Goal: Information Seeking & Learning: Learn about a topic

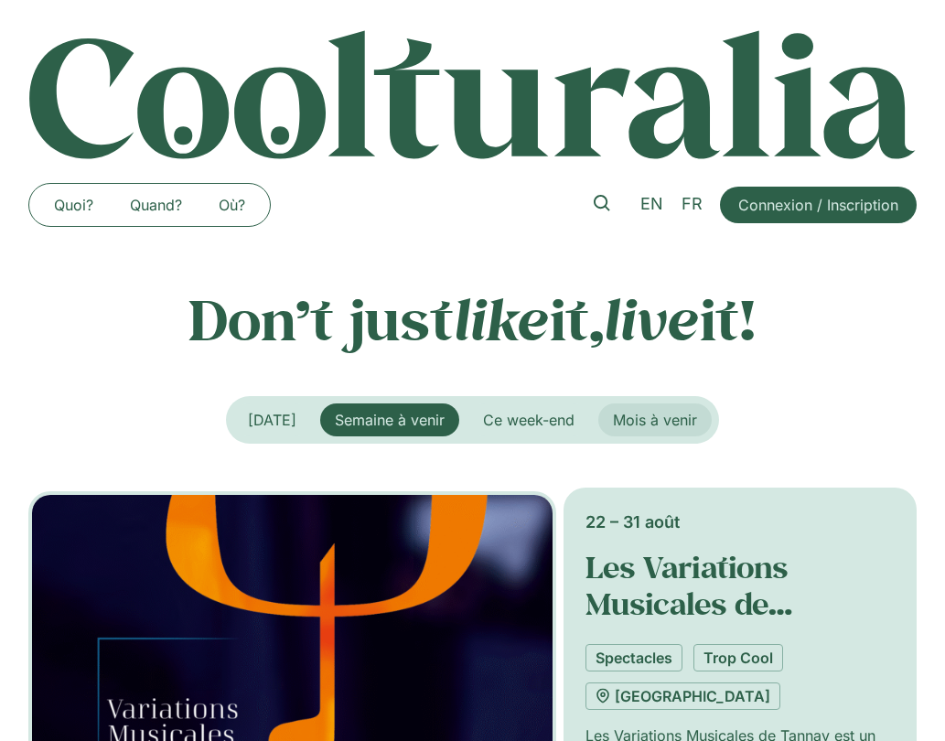
click at [684, 421] on span "Mois à venir" at bounding box center [655, 420] width 84 height 18
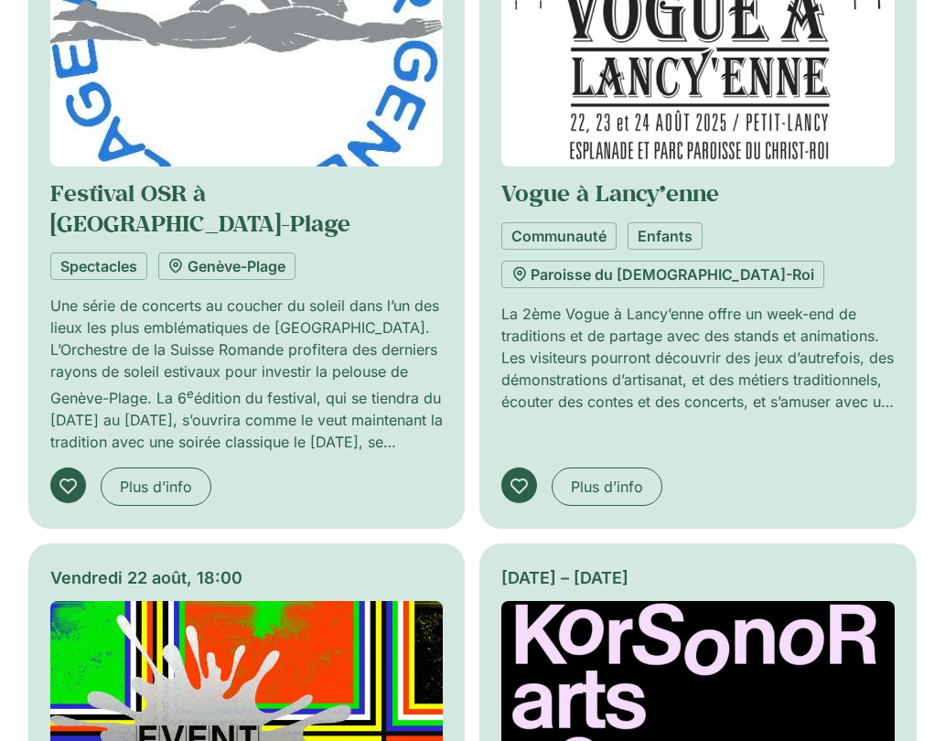
scroll to position [1739, 0]
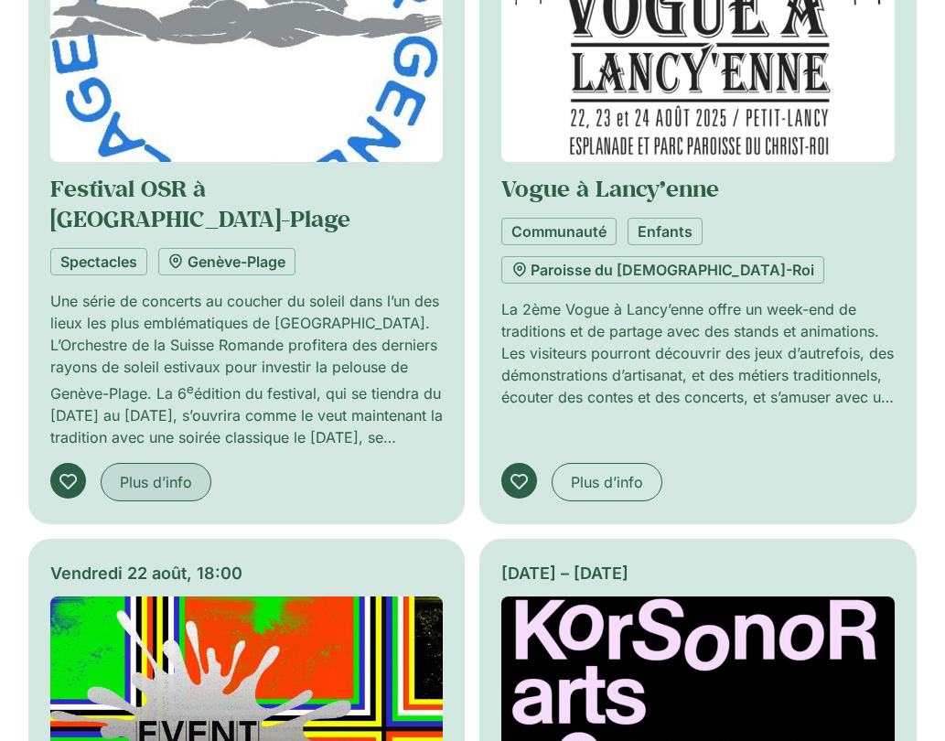
click at [184, 471] on span "Plus d’info" at bounding box center [156, 482] width 72 height 22
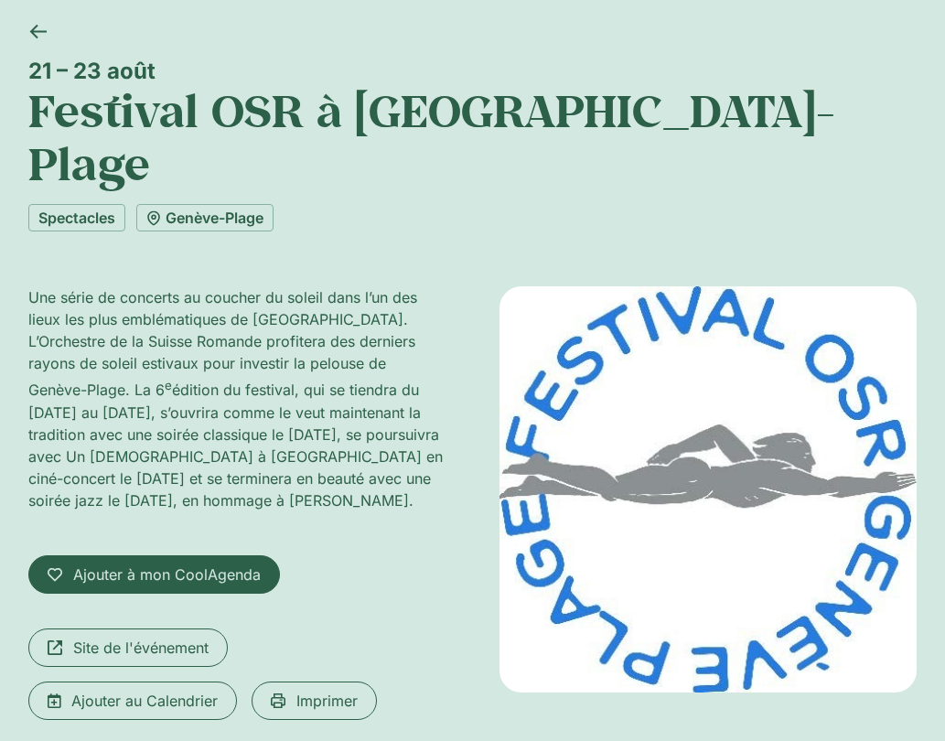
scroll to position [96, 0]
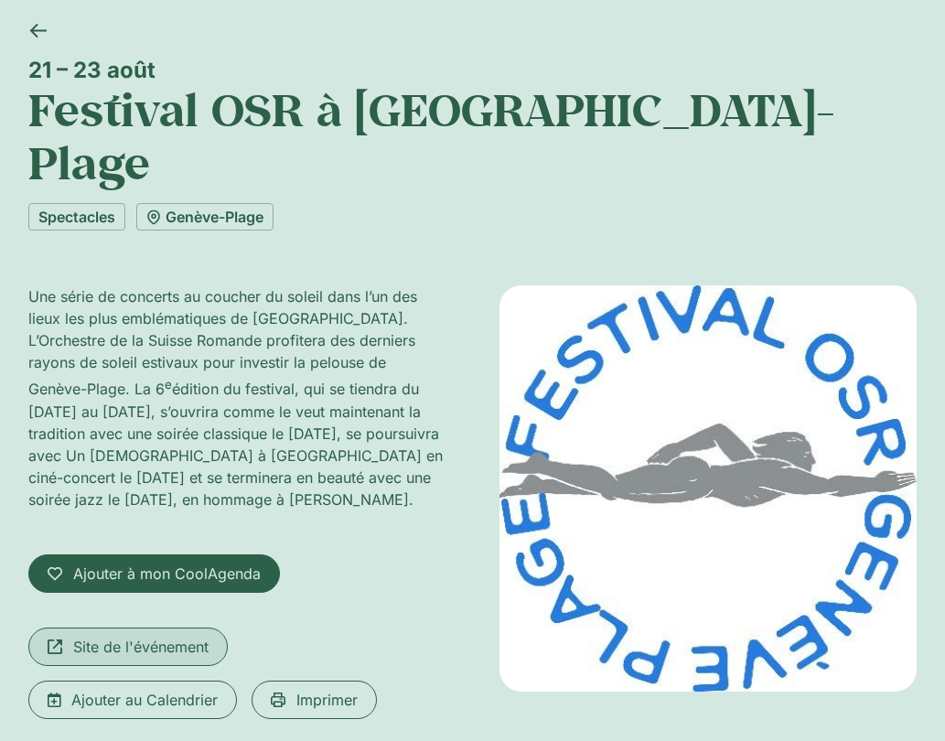
click at [112, 636] on span "Site de l'événement" at bounding box center [140, 647] width 135 height 22
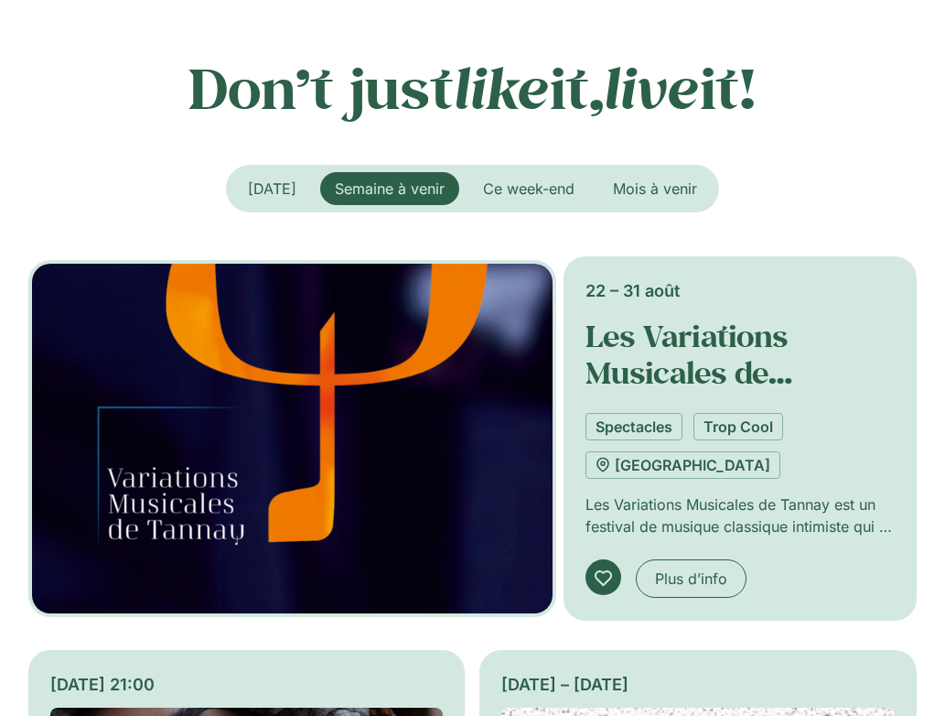
scroll to position [296, 0]
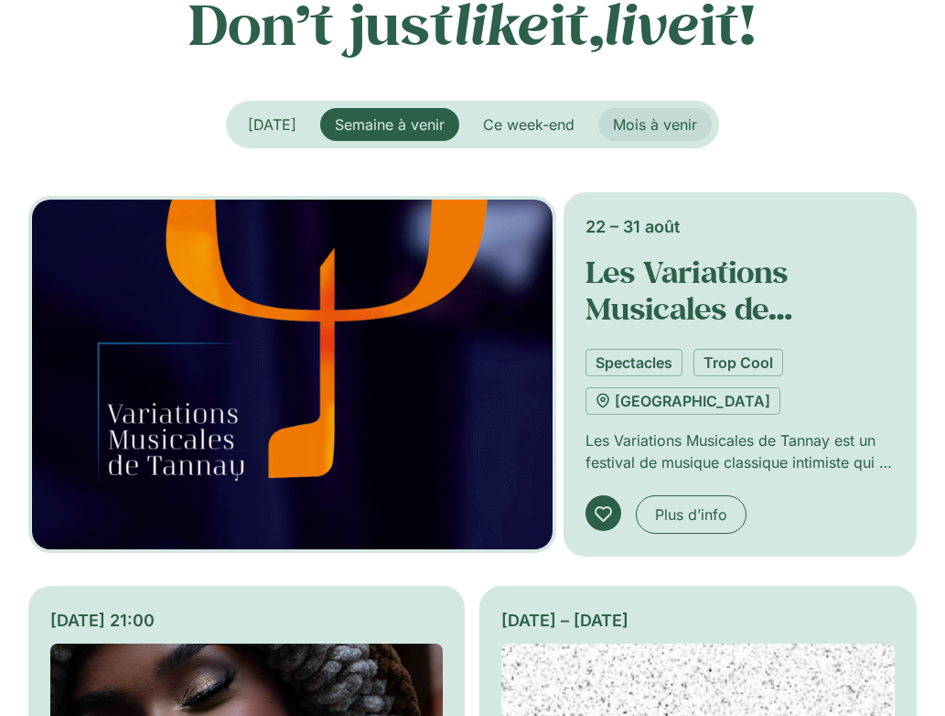
click at [684, 129] on span "Mois à venir" at bounding box center [655, 124] width 84 height 18
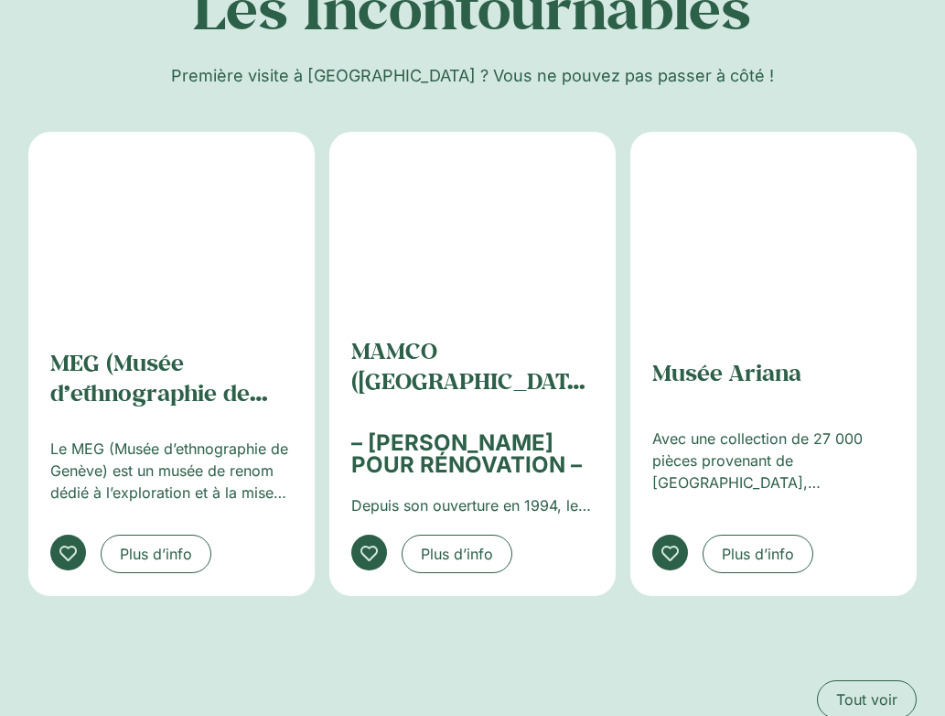
scroll to position [3159, 0]
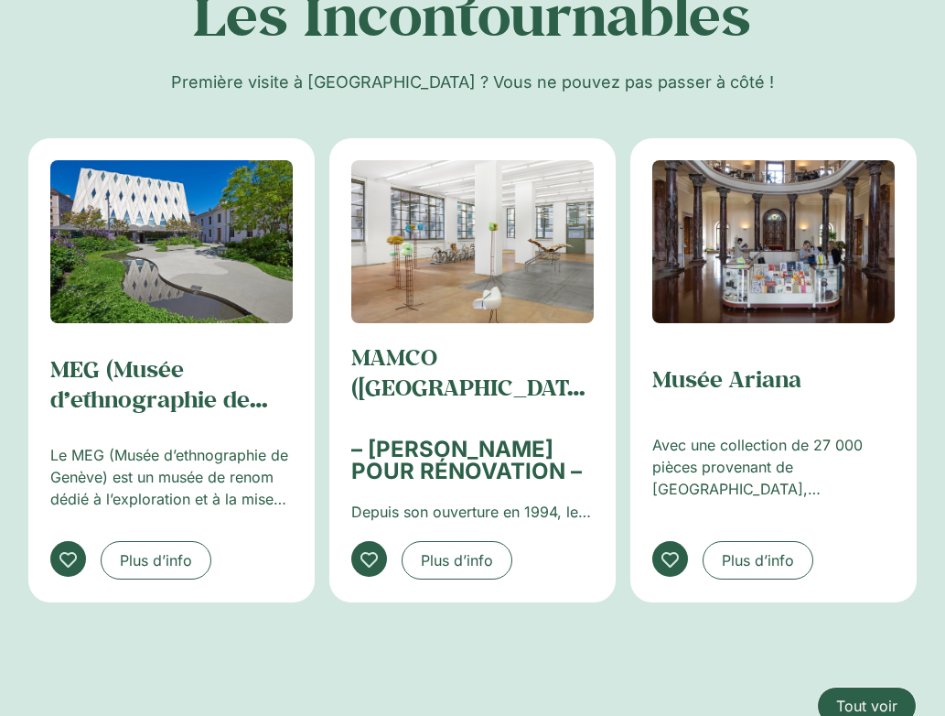
click at [872, 695] on span "Tout voir" at bounding box center [866, 706] width 61 height 22
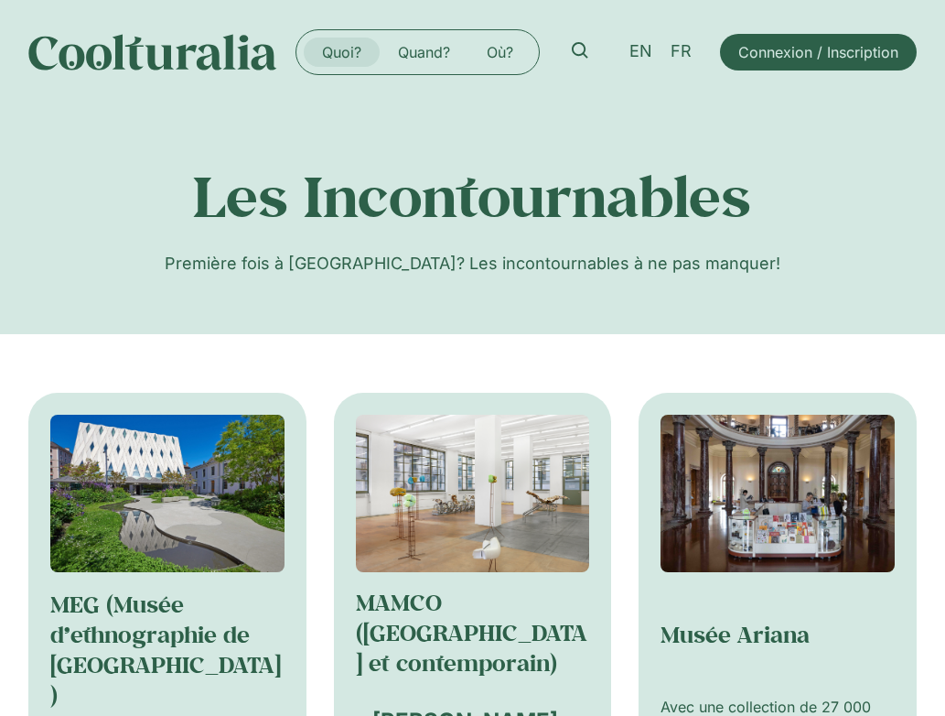
click at [337, 54] on link "Quoi?" at bounding box center [342, 52] width 76 height 29
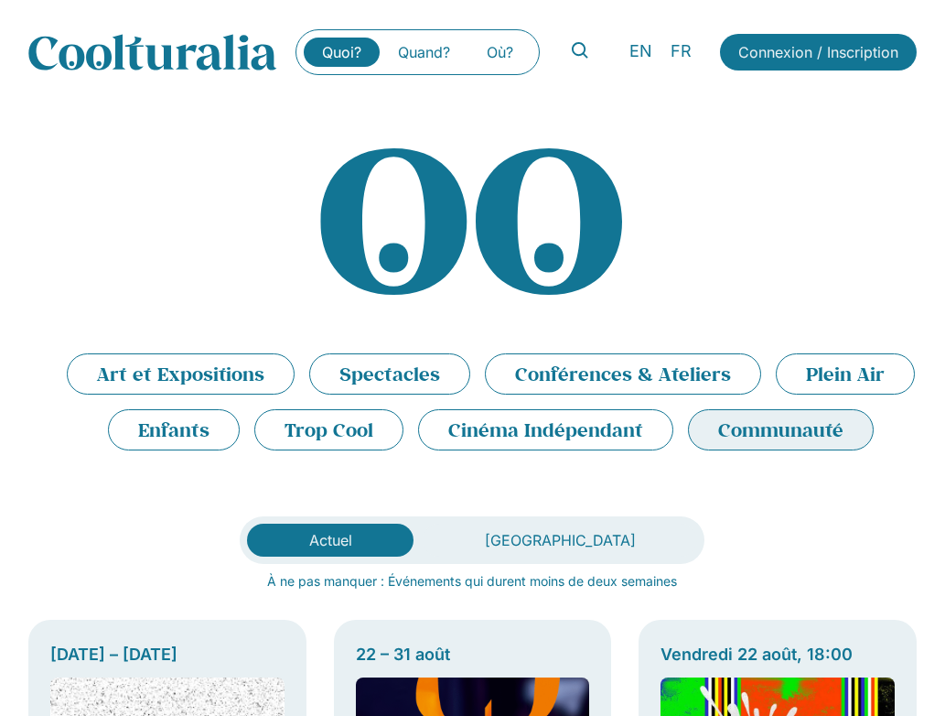
click at [774, 450] on li "Communauté" at bounding box center [781, 429] width 186 height 41
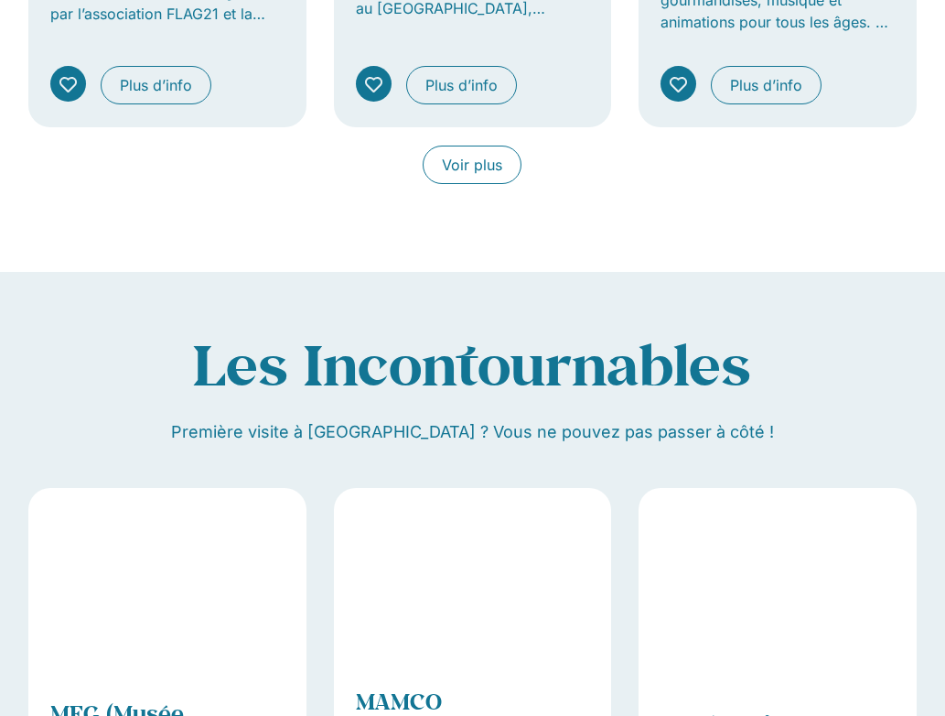
scroll to position [1636, 0]
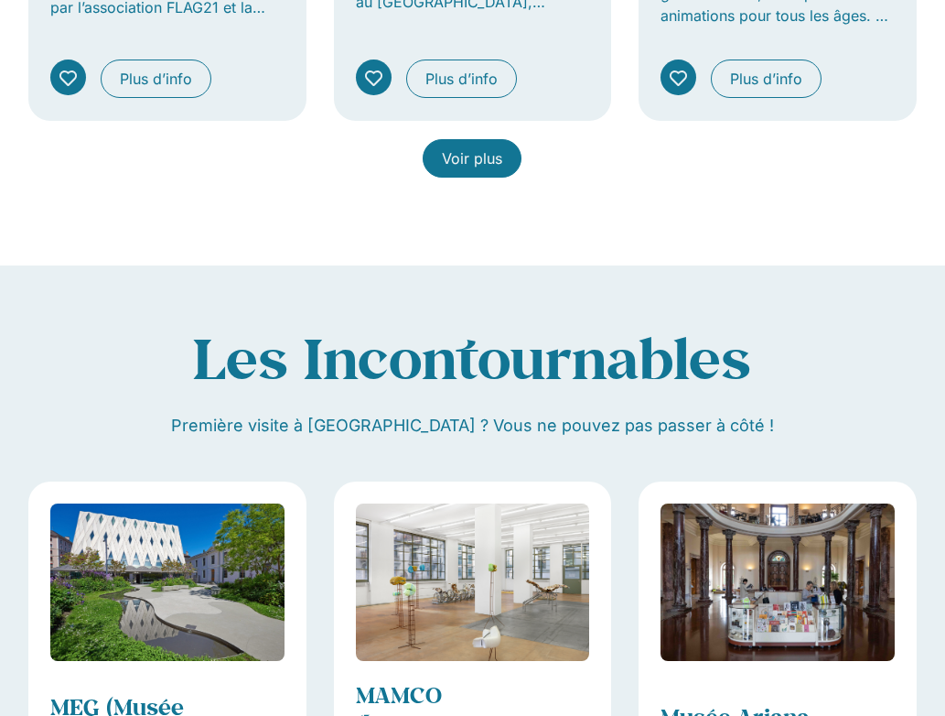
click at [468, 151] on span "Voir plus" at bounding box center [472, 158] width 60 height 22
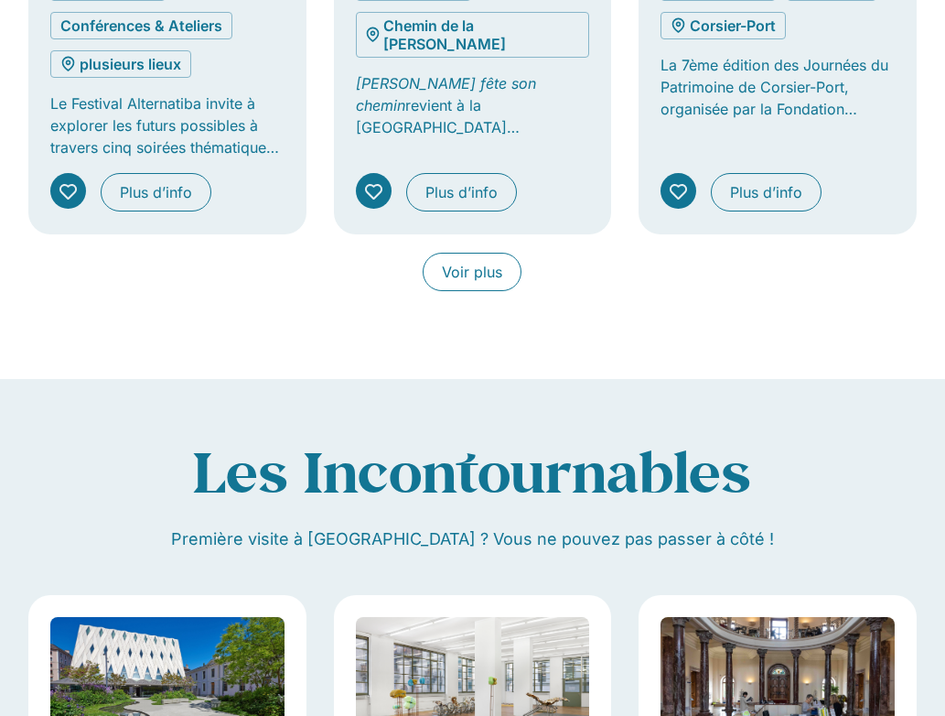
scroll to position [2707, 0]
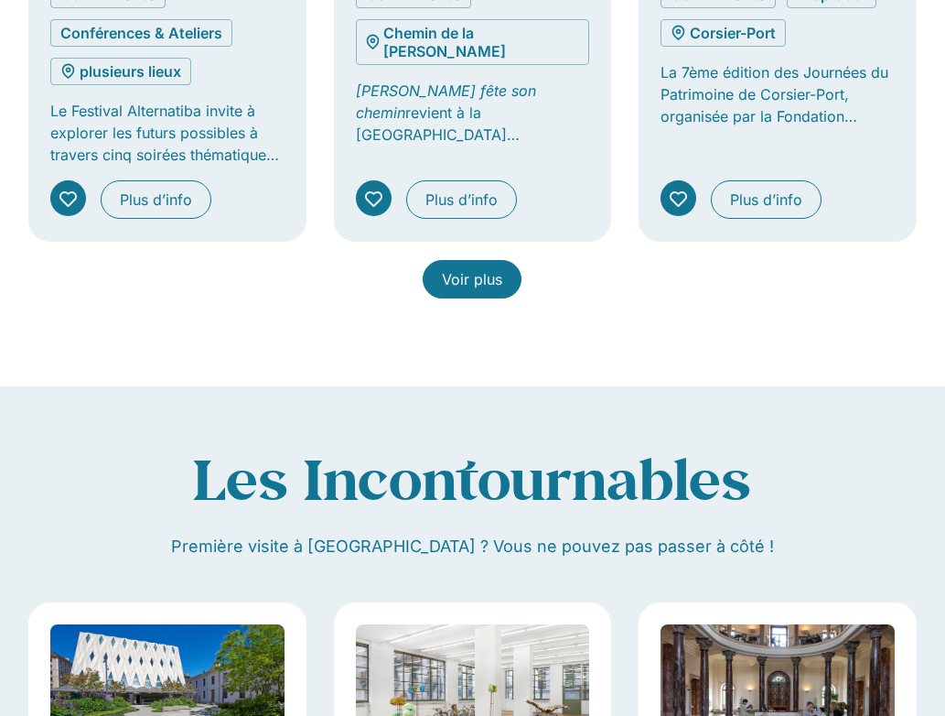
click at [474, 290] on span "Voir plus" at bounding box center [472, 279] width 60 height 22
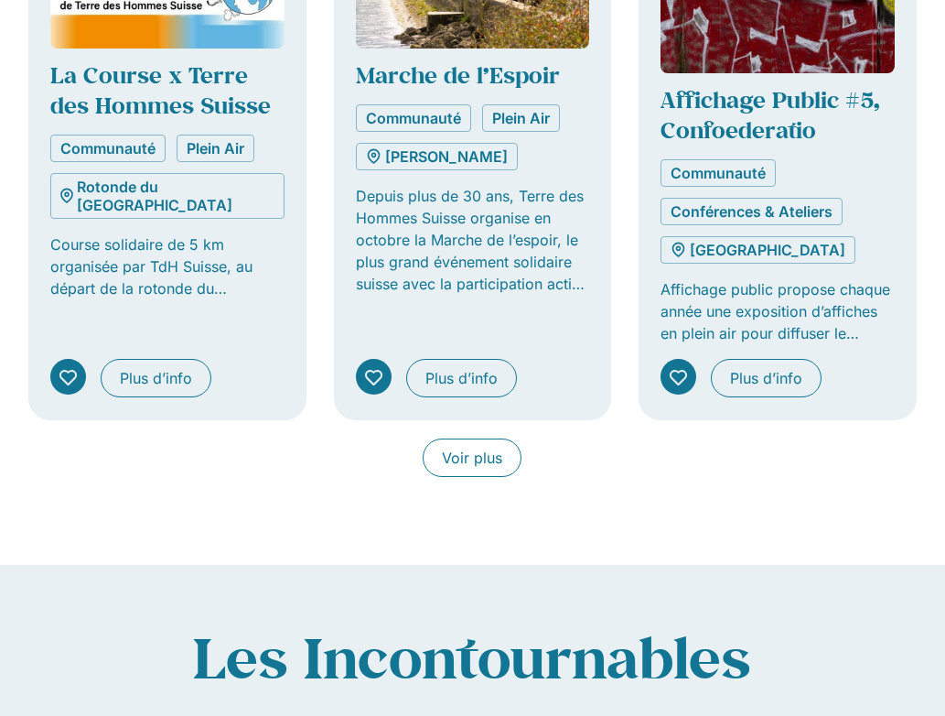
scroll to position [3855, 0]
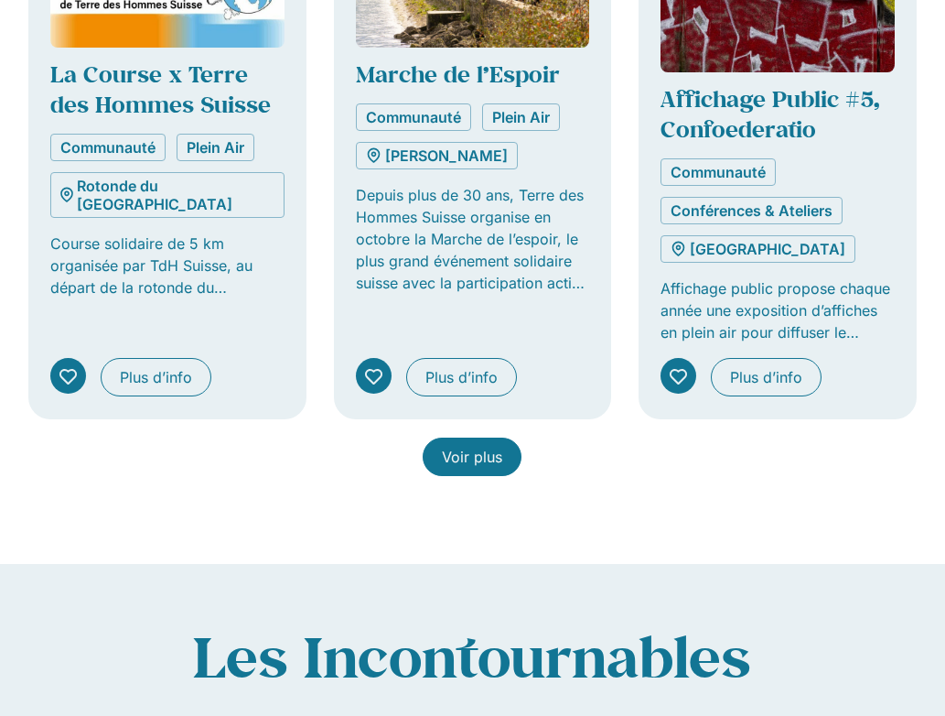
click at [468, 446] on span "Voir plus" at bounding box center [472, 457] width 60 height 22
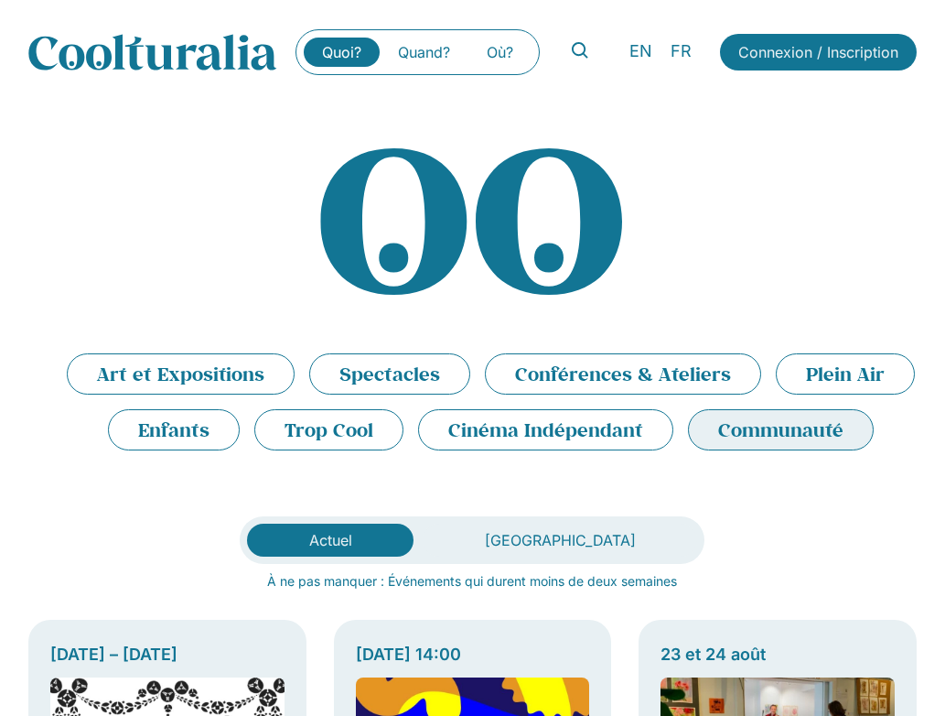
scroll to position [0, 0]
click at [412, 394] on li "Spectacles" at bounding box center [389, 373] width 161 height 41
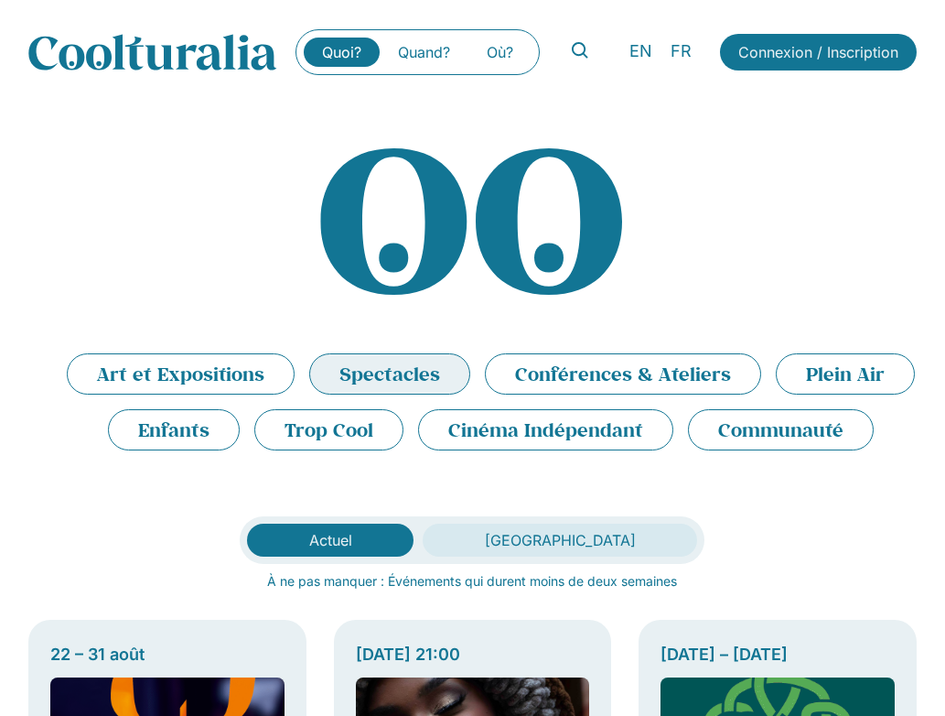
click at [569, 549] on span "[GEOGRAPHIC_DATA]" at bounding box center [560, 540] width 151 height 18
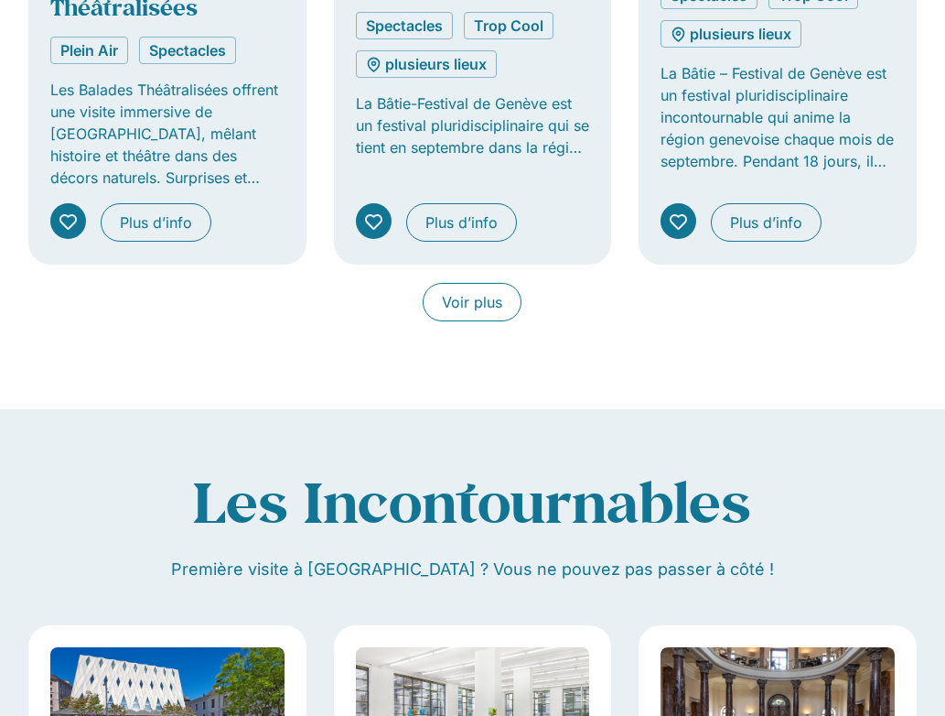
scroll to position [1490, 0]
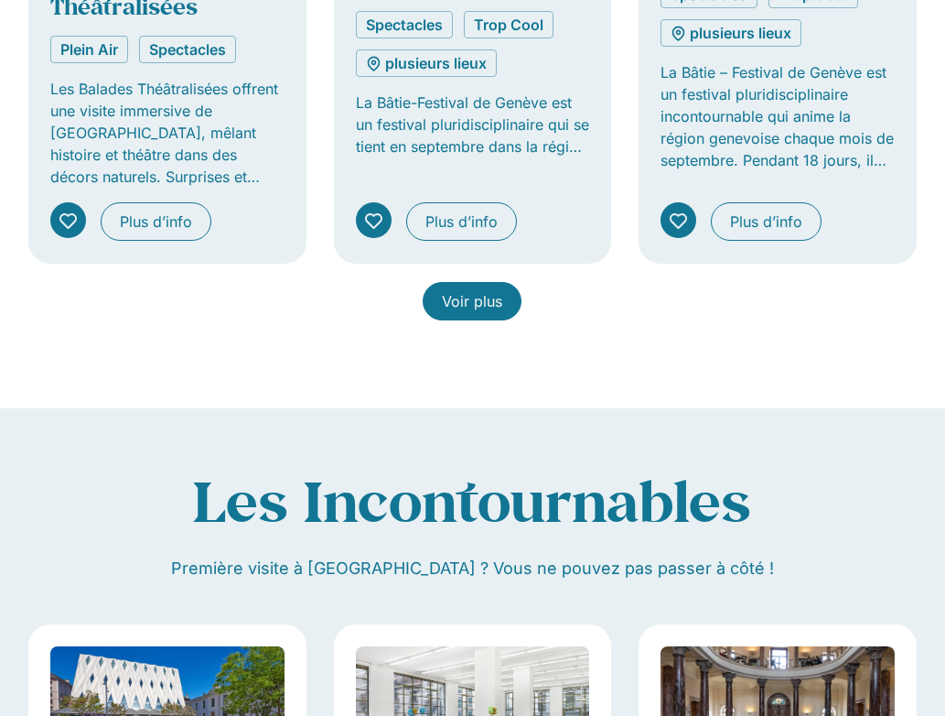
click at [470, 312] on span "Voir plus" at bounding box center [472, 301] width 60 height 22
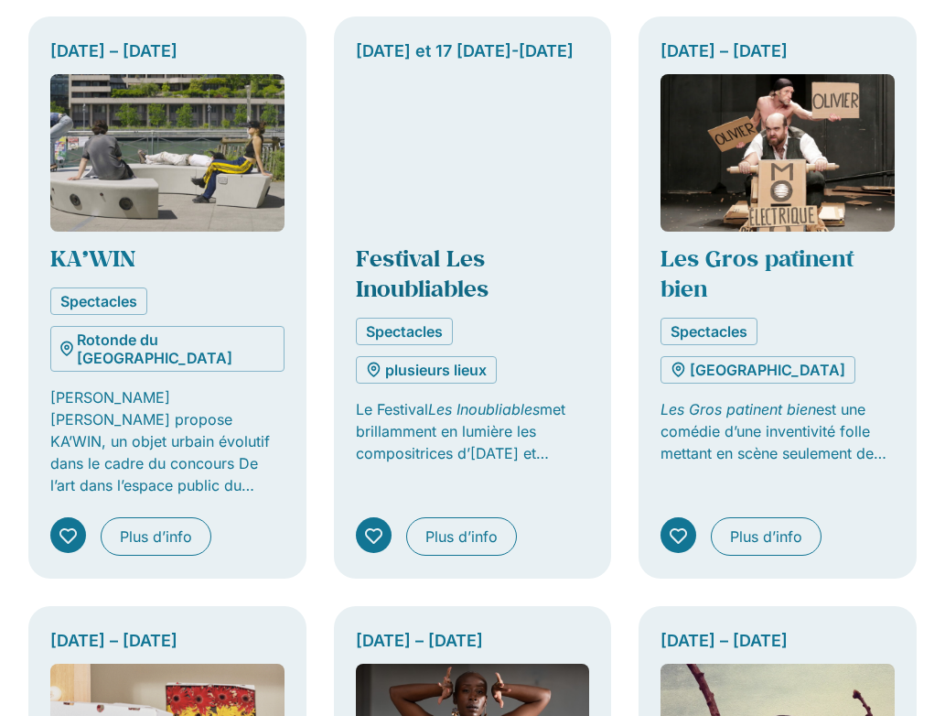
scroll to position [1780, 0]
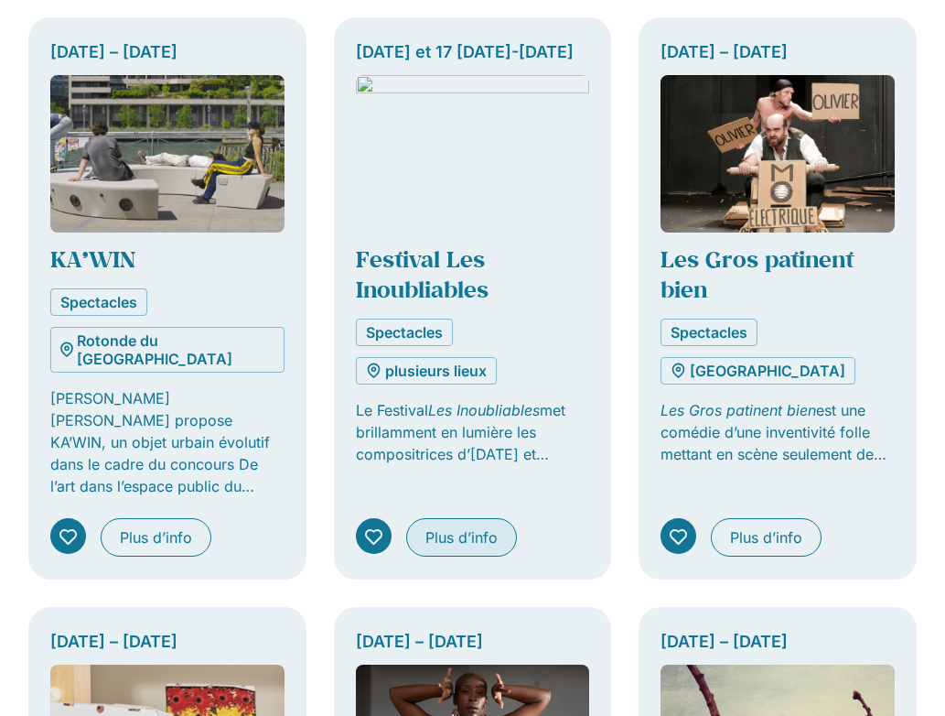
click at [458, 548] on span "Plus d’info" at bounding box center [461, 537] width 72 height 22
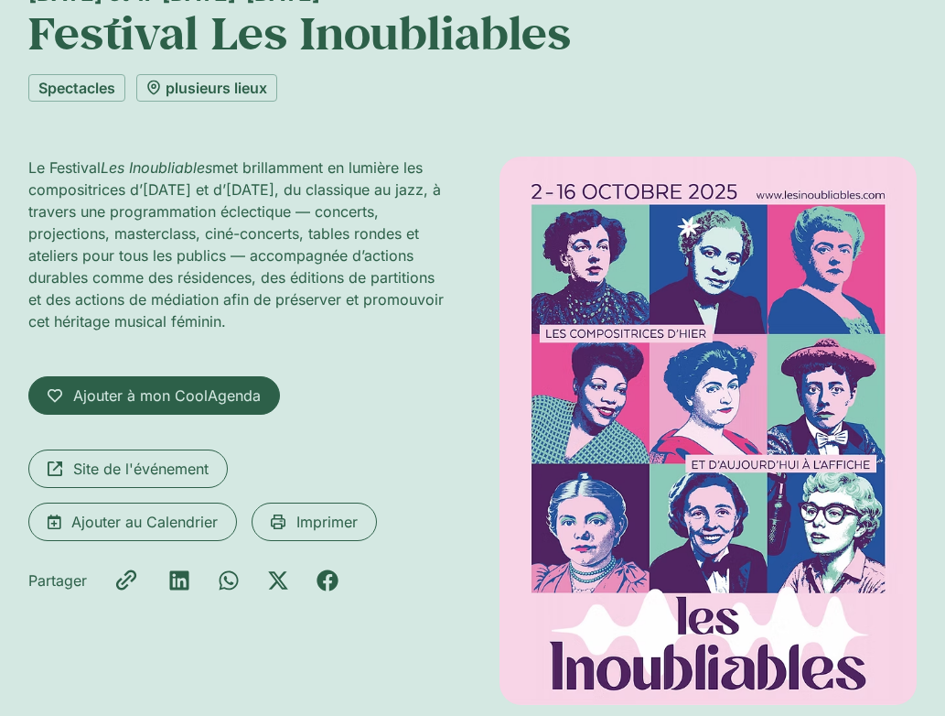
scroll to position [154, 0]
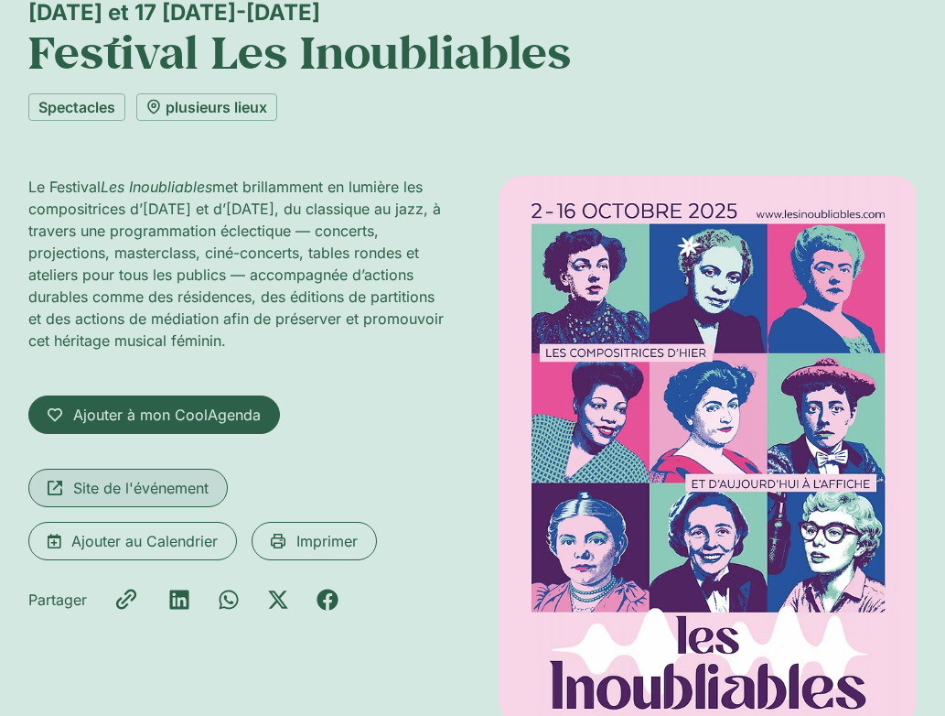
click at [152, 499] on span "Site de l'événement" at bounding box center [140, 488] width 135 height 22
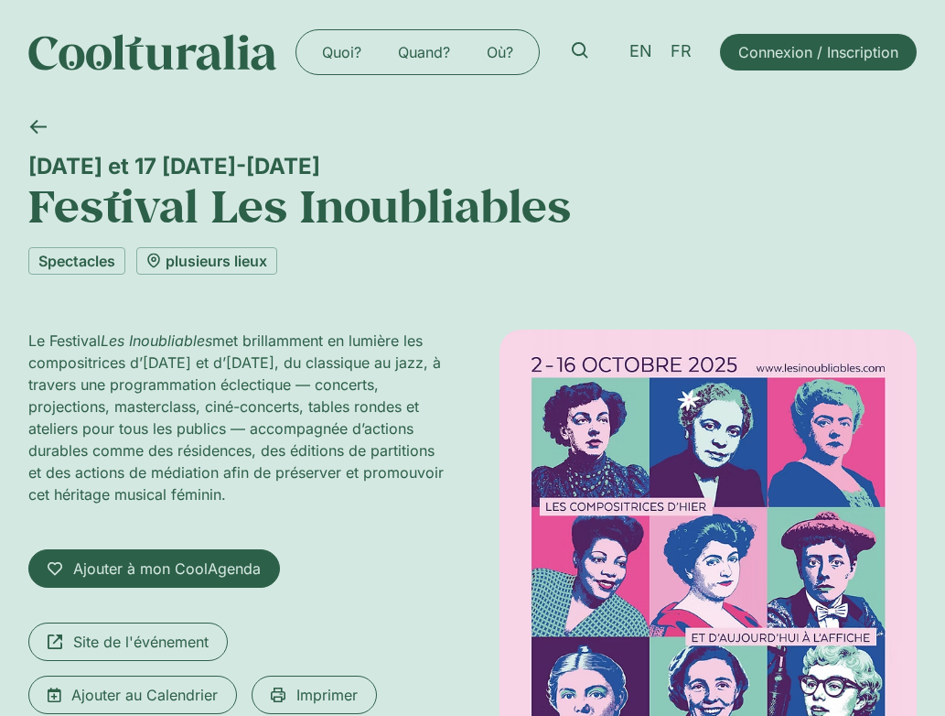
scroll to position [0, 0]
click at [341, 54] on link "Quoi?" at bounding box center [342, 52] width 76 height 29
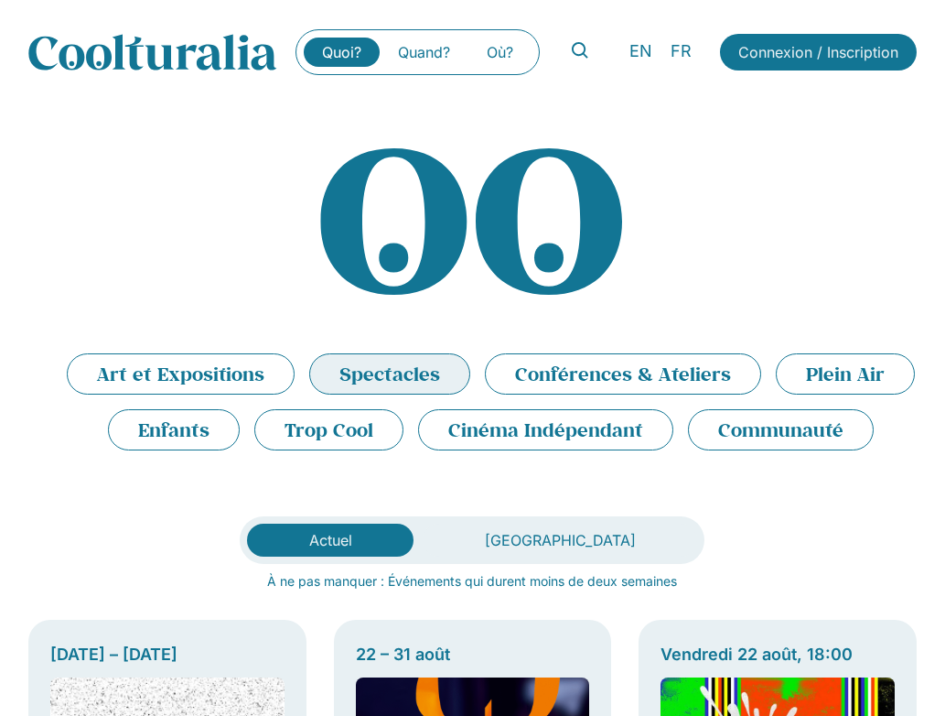
click at [407, 394] on li "Spectacles" at bounding box center [389, 373] width 161 height 41
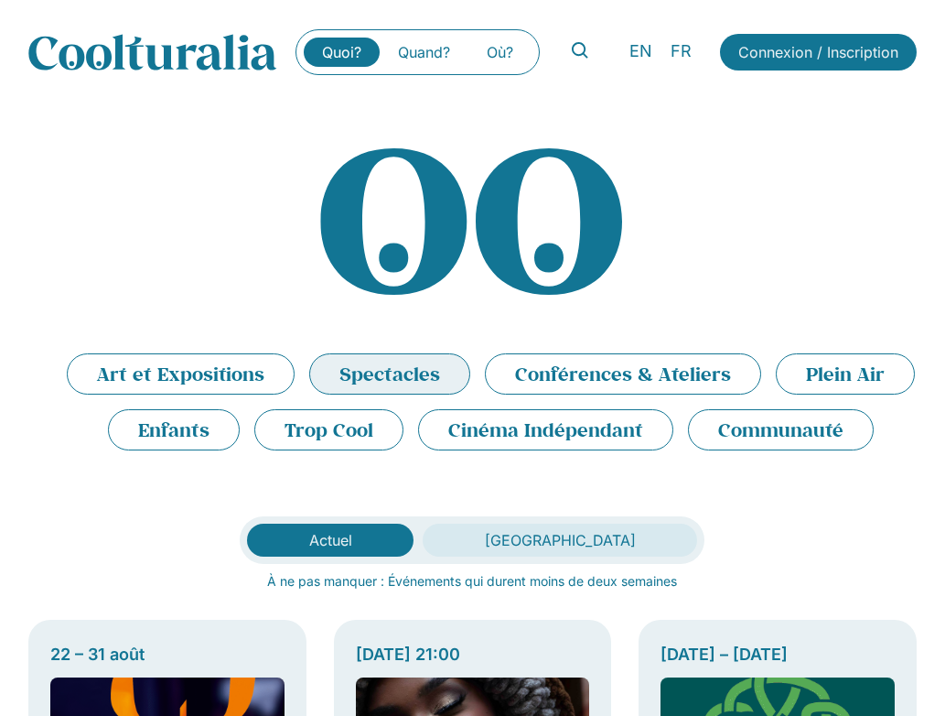
click at [586, 549] on span "[GEOGRAPHIC_DATA]" at bounding box center [560, 540] width 151 height 18
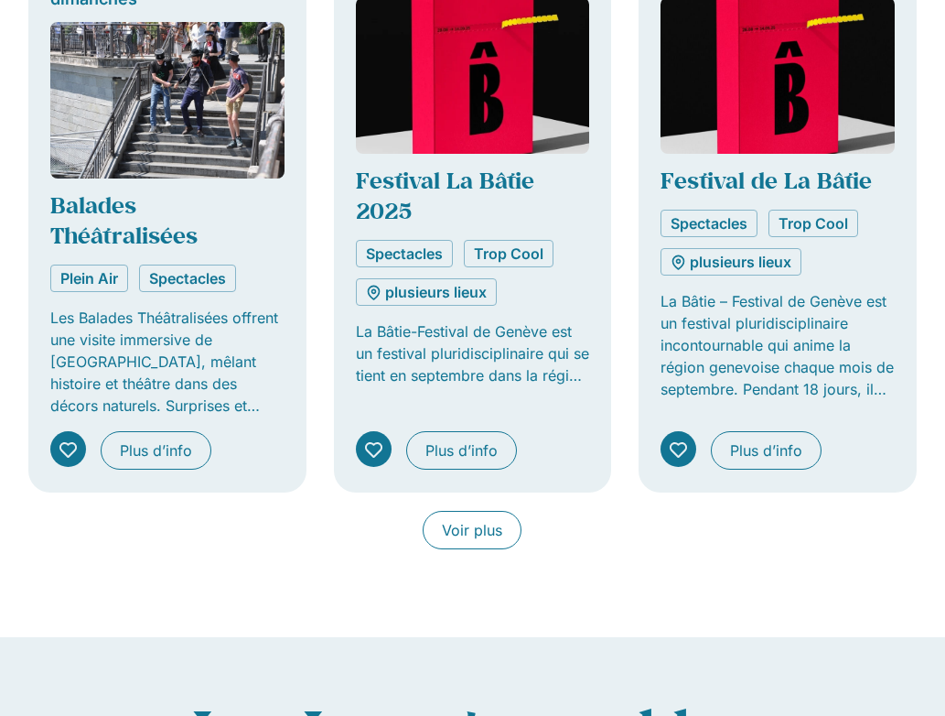
scroll to position [1293, 0]
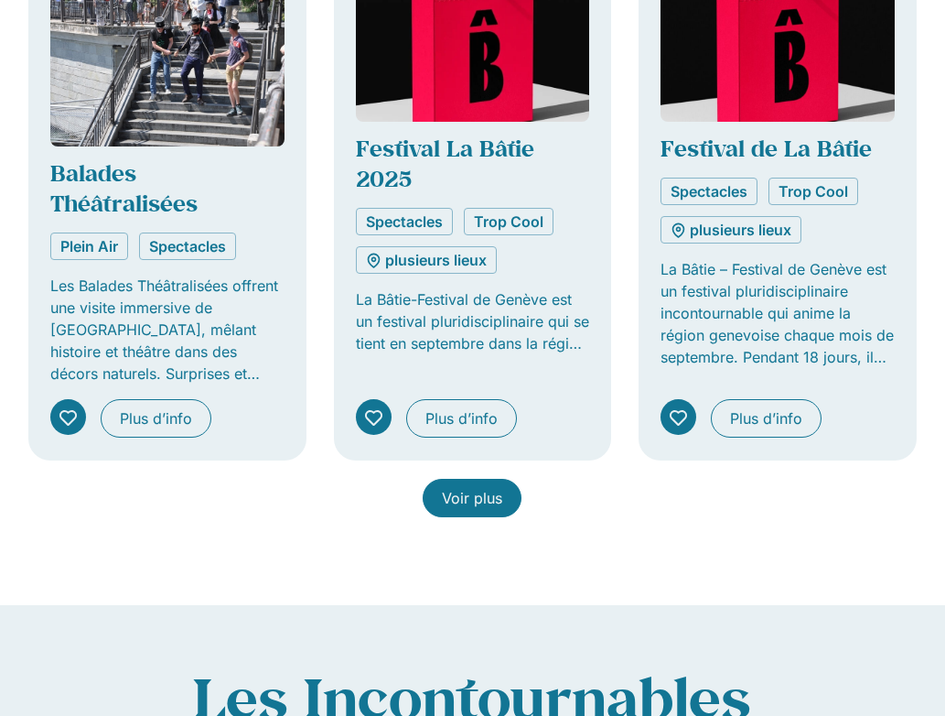
click at [478, 509] on span "Voir plus" at bounding box center [472, 498] width 60 height 22
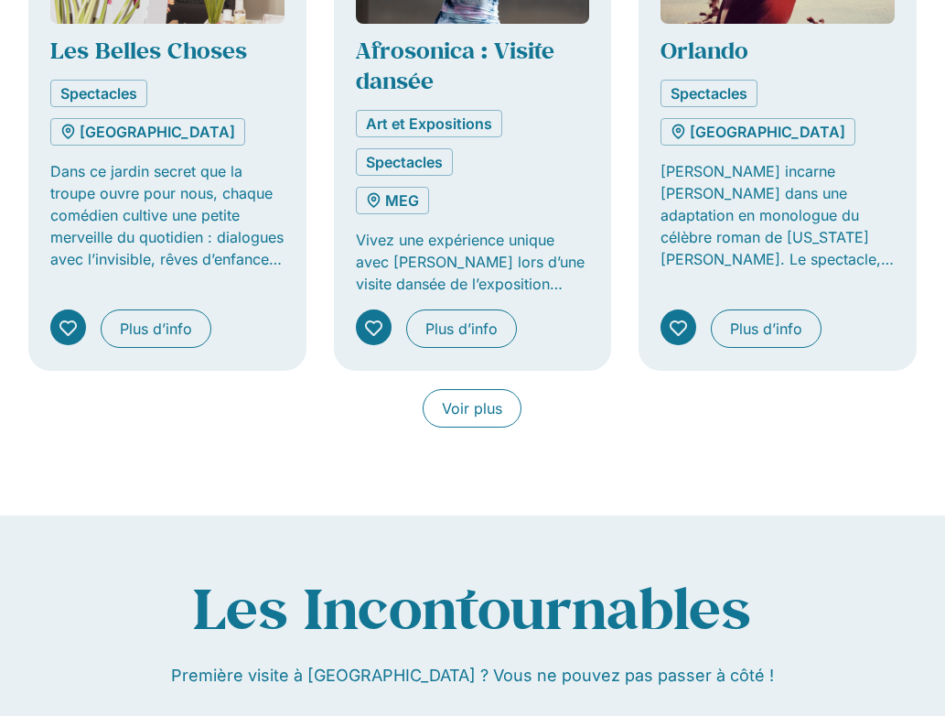
scroll to position [2579, 0]
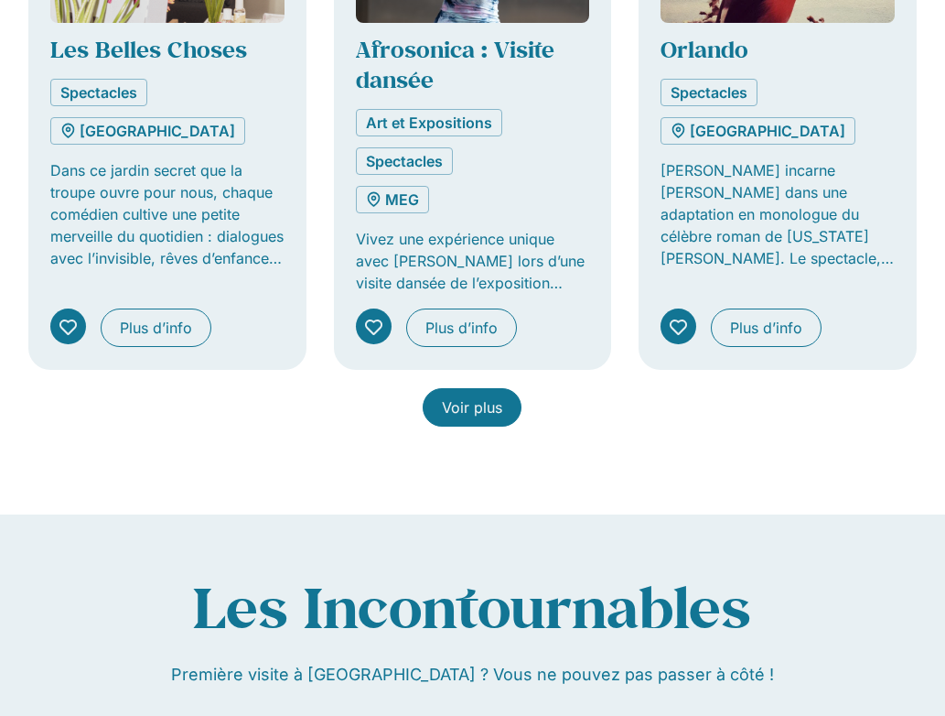
click at [475, 418] on span "Voir plus" at bounding box center [472, 407] width 60 height 22
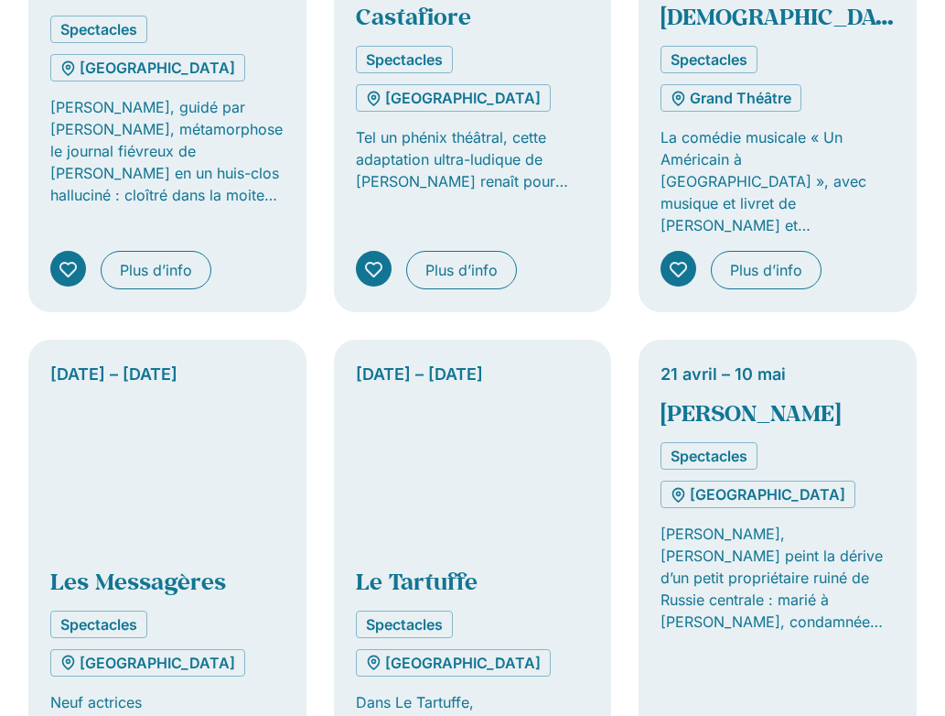
scroll to position [3254, 0]
